Goal: Transaction & Acquisition: Book appointment/travel/reservation

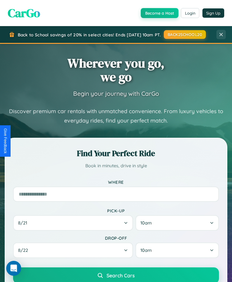
scroll to position [54, 0]
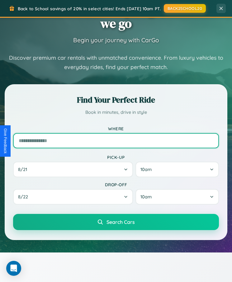
click at [116, 141] on input "text" at bounding box center [116, 140] width 206 height 15
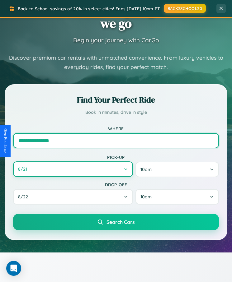
type input "**********"
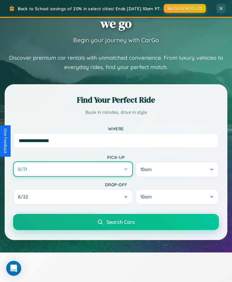
click at [73, 170] on button "8 / 21" at bounding box center [73, 170] width 120 height 16
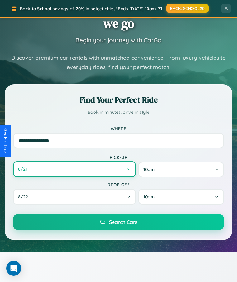
select select "*"
select select "****"
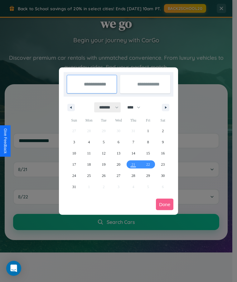
click at [106, 107] on select "******* ******** ***** ***** *** **** **** ****** ********* ******* ******** **…" at bounding box center [107, 107] width 26 height 10
select select "*"
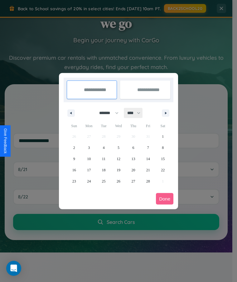
click at [136, 113] on select "**** **** **** **** **** **** **** **** **** **** **** **** **** **** **** ****…" at bounding box center [133, 113] width 19 height 10
select select "****"
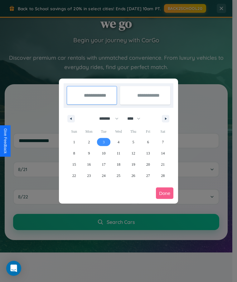
click at [103, 142] on span "3" at bounding box center [104, 142] width 2 height 11
type input "**********"
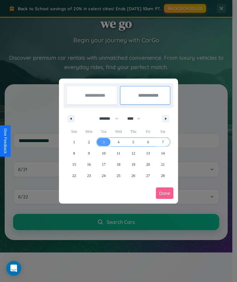
click at [162, 142] on span "7" at bounding box center [163, 142] width 2 height 11
type input "**********"
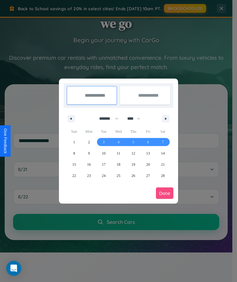
click at [164, 193] on button "Done" at bounding box center [164, 194] width 17 height 12
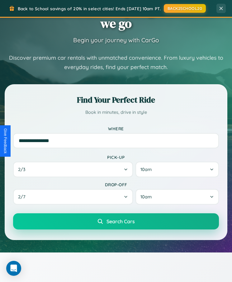
click at [116, 223] on span "Search Cars" at bounding box center [120, 221] width 28 height 6
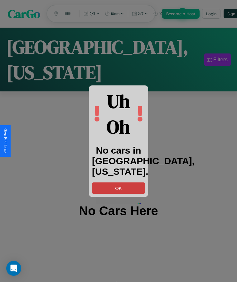
click at [118, 188] on button "OK" at bounding box center [118, 188] width 53 height 12
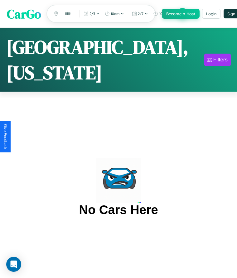
click at [24, 14] on span "CarGo" at bounding box center [24, 13] width 34 height 17
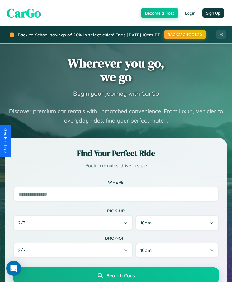
scroll to position [1259, 0]
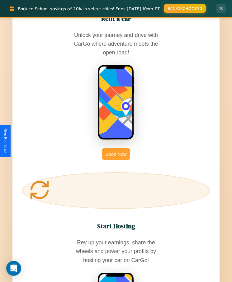
click at [116, 148] on button "Book Now" at bounding box center [115, 154] width 27 height 12
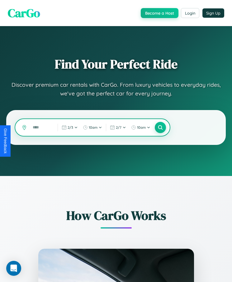
click at [41, 128] on input "text" at bounding box center [42, 127] width 24 height 11
type input "*"
type input "*******"
click at [160, 128] on icon at bounding box center [160, 128] width 6 height 6
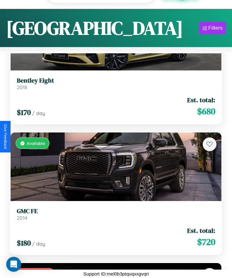
scroll to position [88, 0]
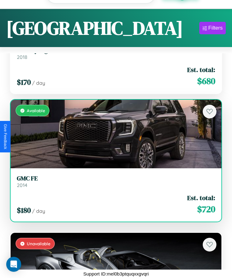
click at [114, 177] on h3 "GMC FE" at bounding box center [116, 177] width 198 height 7
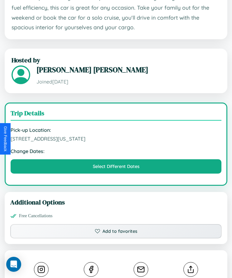
scroll to position [438, 0]
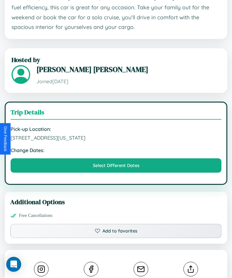
click at [116, 138] on span "[STREET_ADDRESS][US_STATE]" at bounding box center [116, 137] width 211 height 6
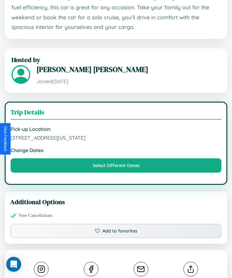
click at [116, 138] on span "[STREET_ADDRESS][US_STATE]" at bounding box center [116, 137] width 211 height 6
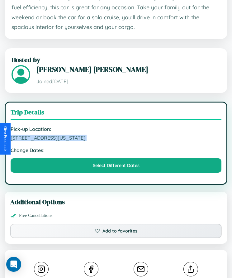
click at [116, 138] on span "[STREET_ADDRESS][US_STATE]" at bounding box center [116, 137] width 211 height 6
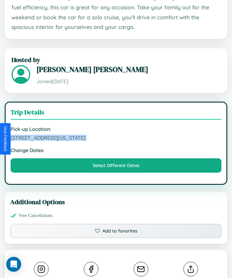
click at [116, 138] on span "[STREET_ADDRESS][US_STATE]" at bounding box center [116, 137] width 211 height 6
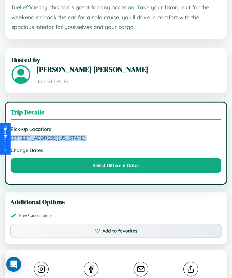
click at [116, 138] on span "[STREET_ADDRESS][US_STATE]" at bounding box center [116, 137] width 211 height 6
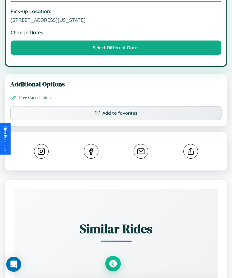
scroll to position [569, 0]
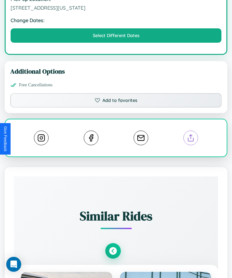
click at [190, 138] on line at bounding box center [190, 136] width 0 height 4
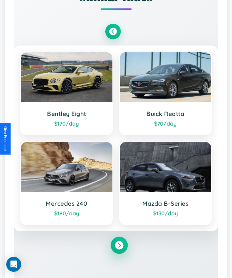
click at [119, 245] on icon at bounding box center [119, 245] width 8 height 8
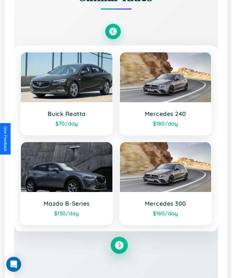
click at [119, 245] on icon at bounding box center [119, 245] width 8 height 8
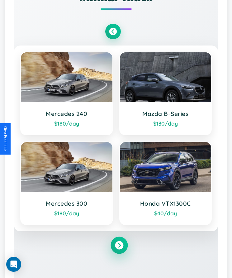
click at [119, 245] on icon at bounding box center [119, 245] width 8 height 8
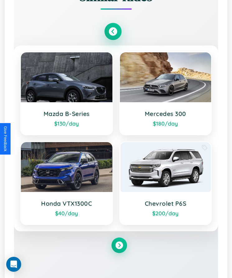
click at [113, 32] on icon at bounding box center [113, 31] width 8 height 8
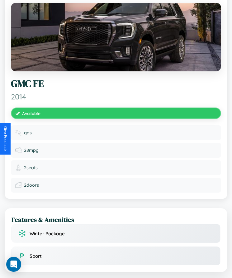
scroll to position [0, 0]
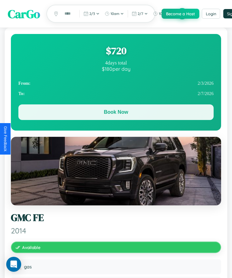
click at [116, 113] on button "Book Now" at bounding box center [115, 112] width 195 height 16
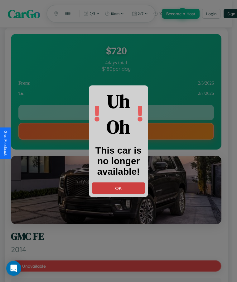
click at [118, 188] on button "OK" at bounding box center [118, 188] width 53 height 12
